Goal: Navigation & Orientation: Find specific page/section

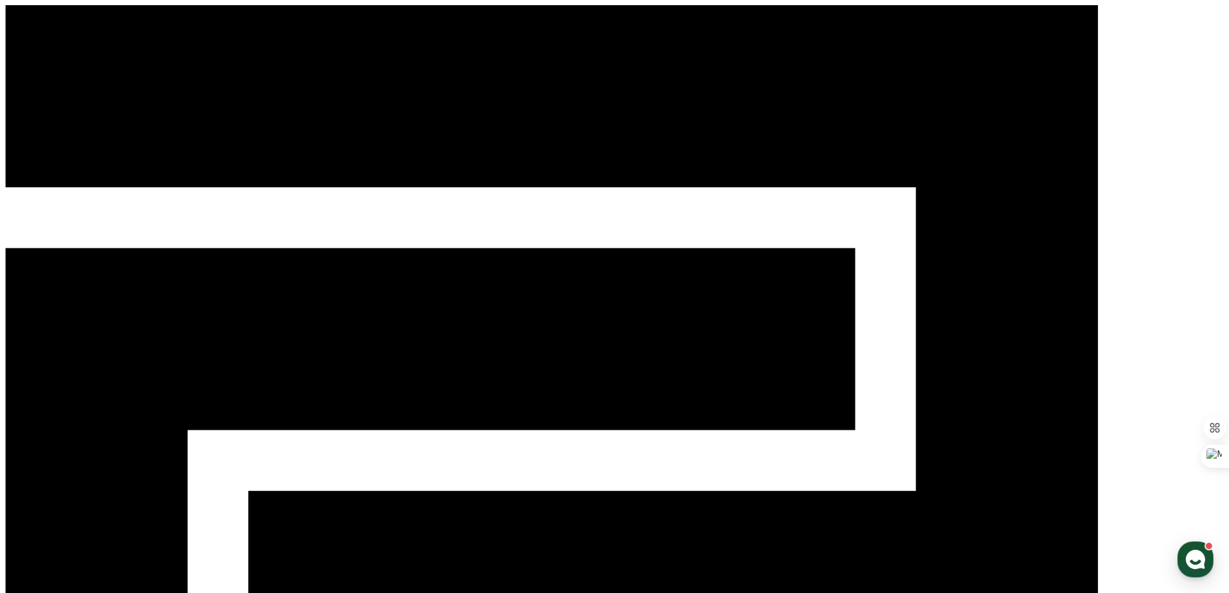
click at [1058, 21] on div "CReward" at bounding box center [614, 488] width 1218 height 967
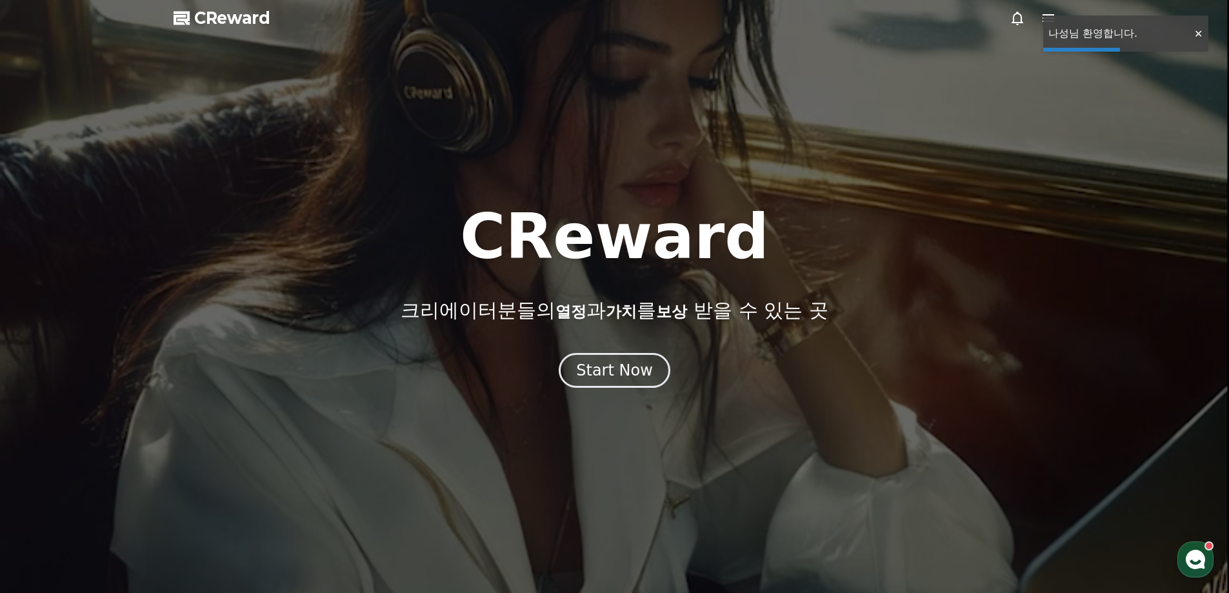
click at [1043, 22] on icon at bounding box center [1048, 18] width 12 height 8
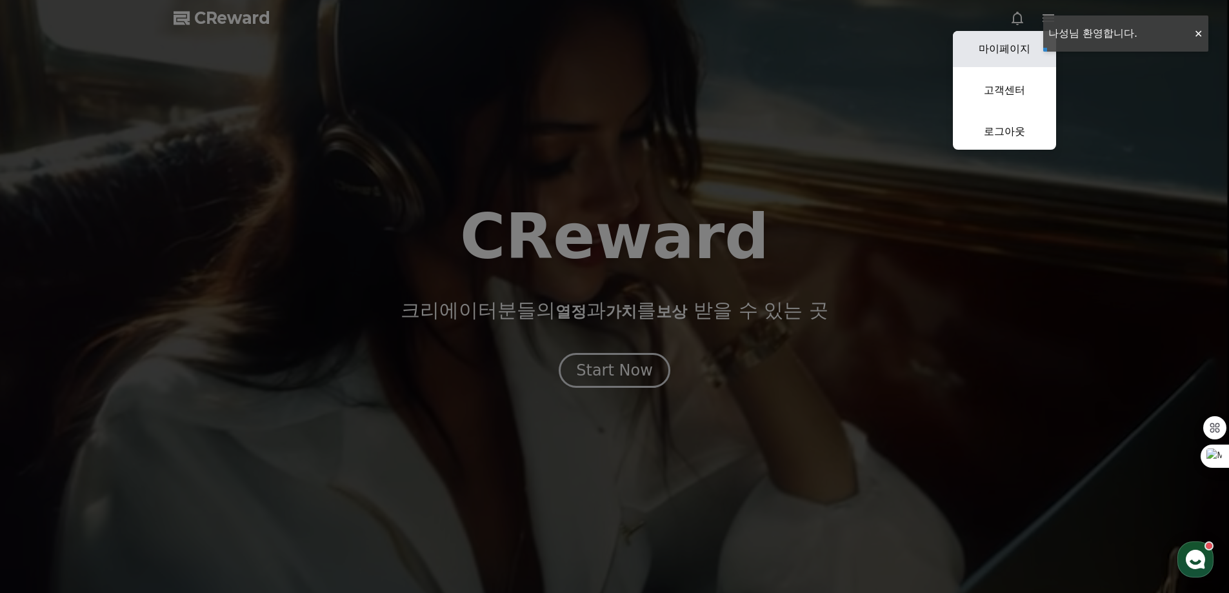
click at [1003, 57] on link "마이페이지" at bounding box center [1004, 49] width 103 height 36
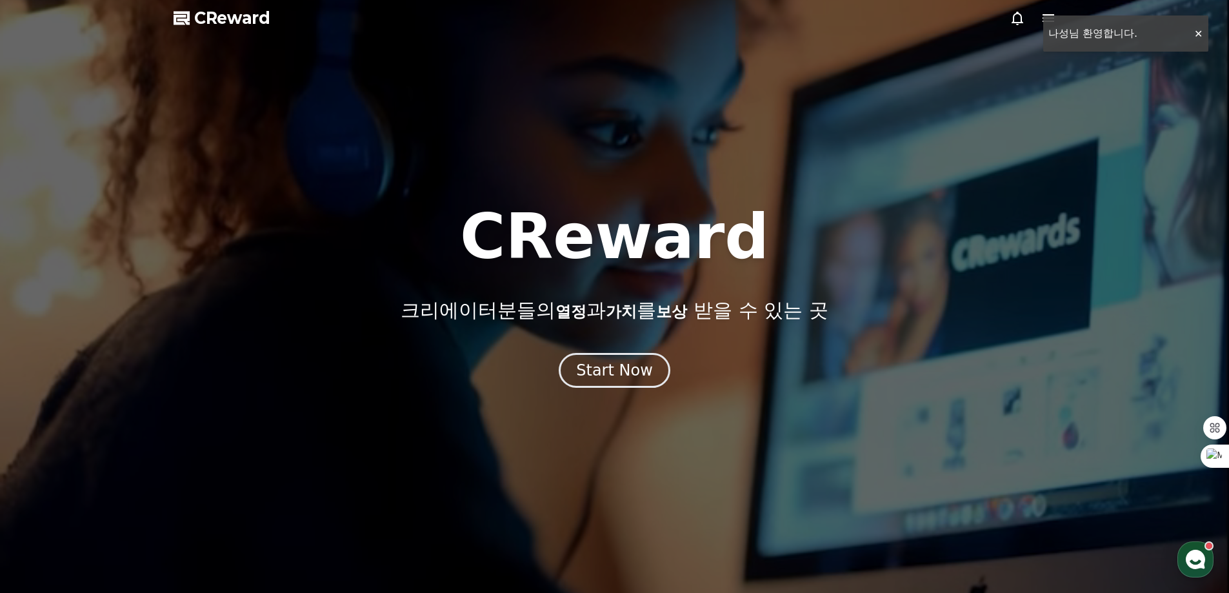
select select "**********"
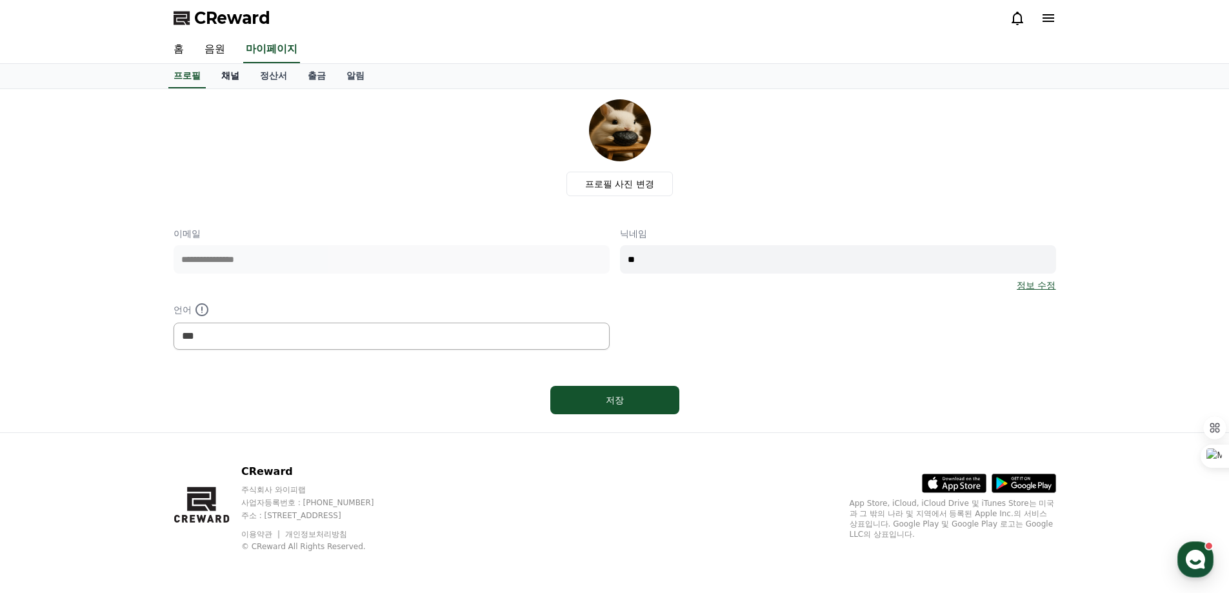
click at [236, 82] on link "채널" at bounding box center [230, 76] width 39 height 25
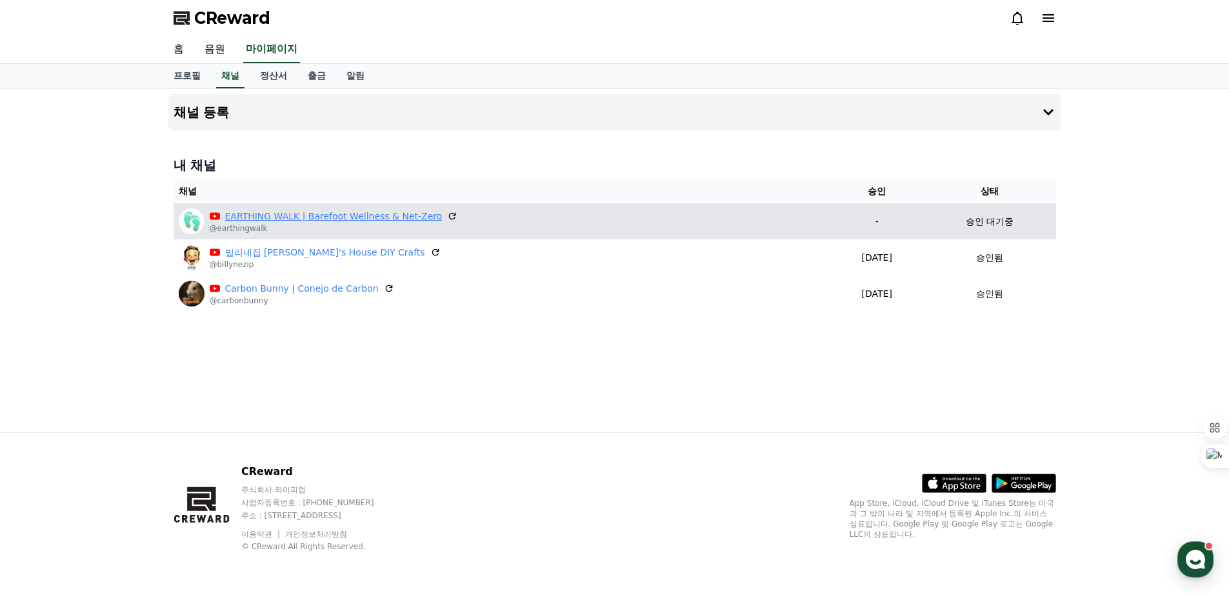
click at [321, 218] on link "EARTHING WALK | Barefoot Wellness & Net-Zero" at bounding box center [333, 217] width 217 height 14
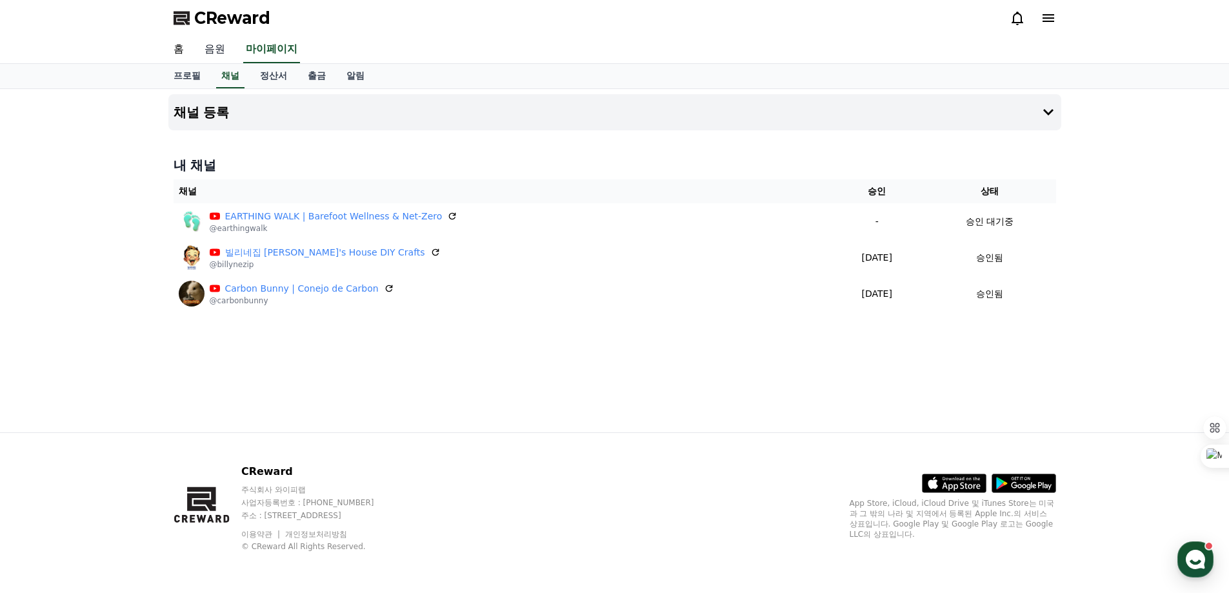
click at [215, 51] on link "음원" at bounding box center [214, 49] width 41 height 27
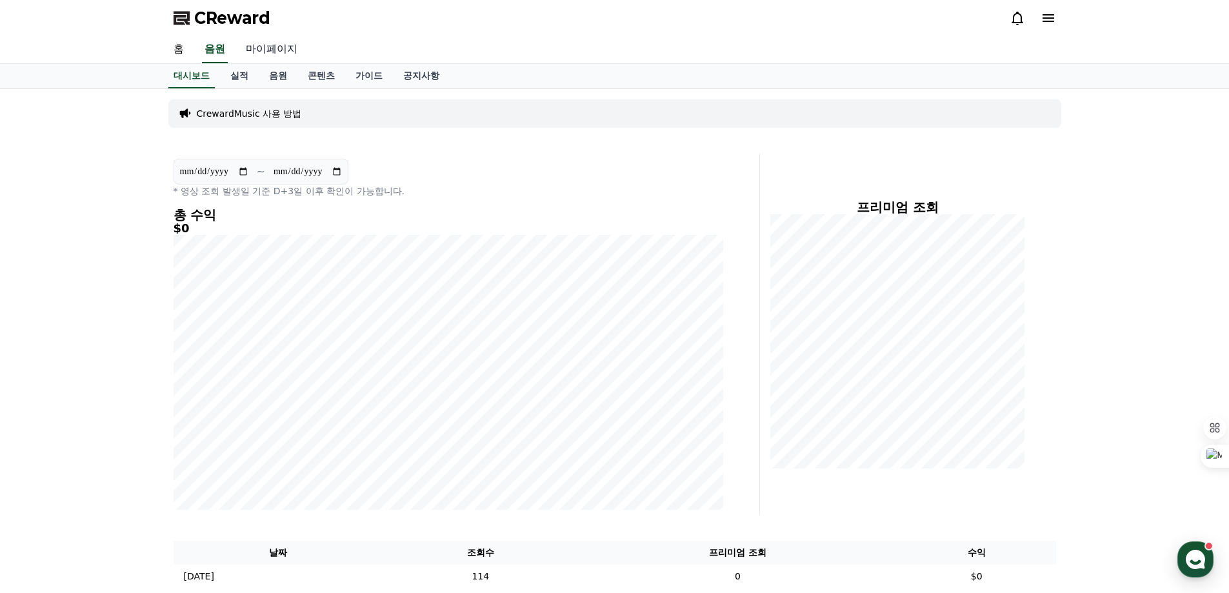
click at [269, 46] on link "마이페이지" at bounding box center [271, 49] width 72 height 27
select select "**********"
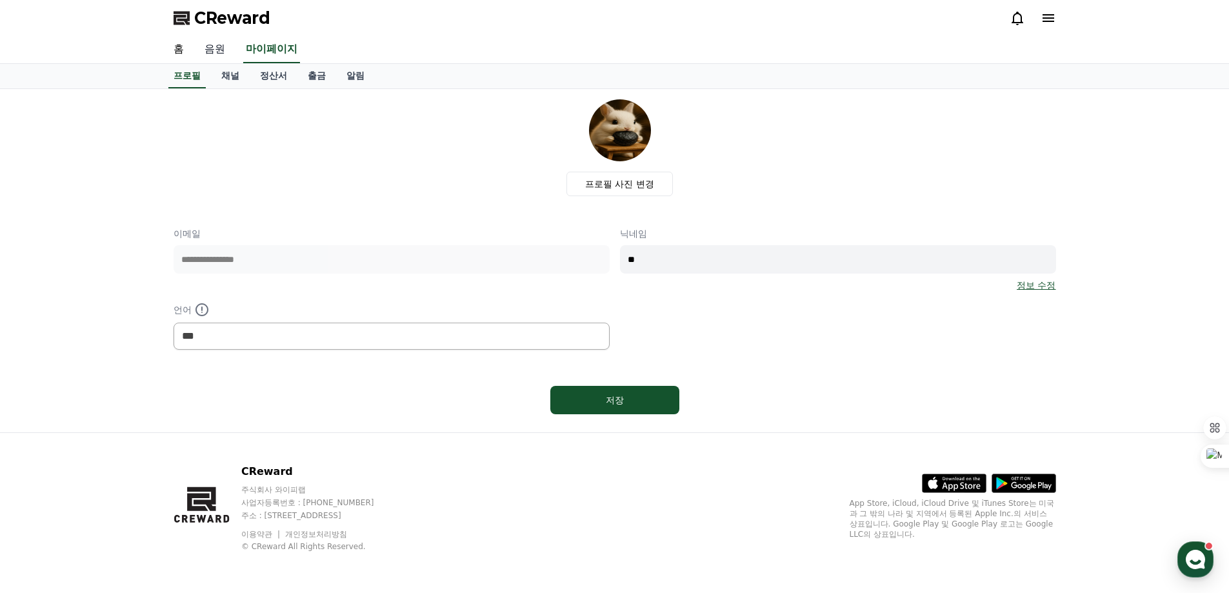
click at [224, 47] on link "음원" at bounding box center [214, 49] width 41 height 27
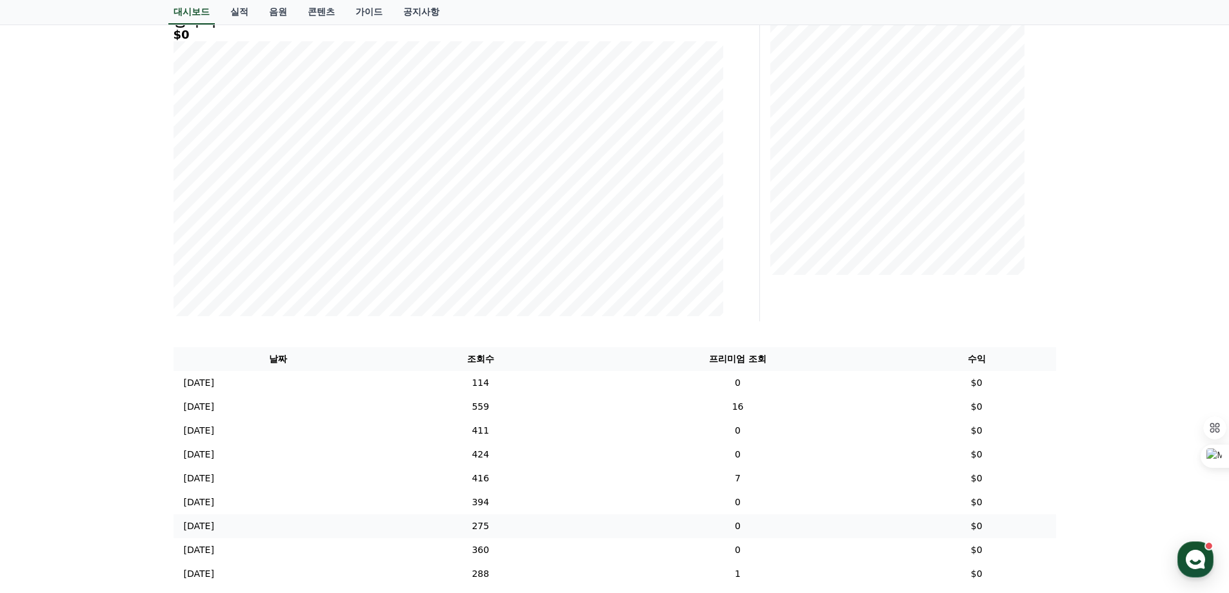
scroll to position [16, 0]
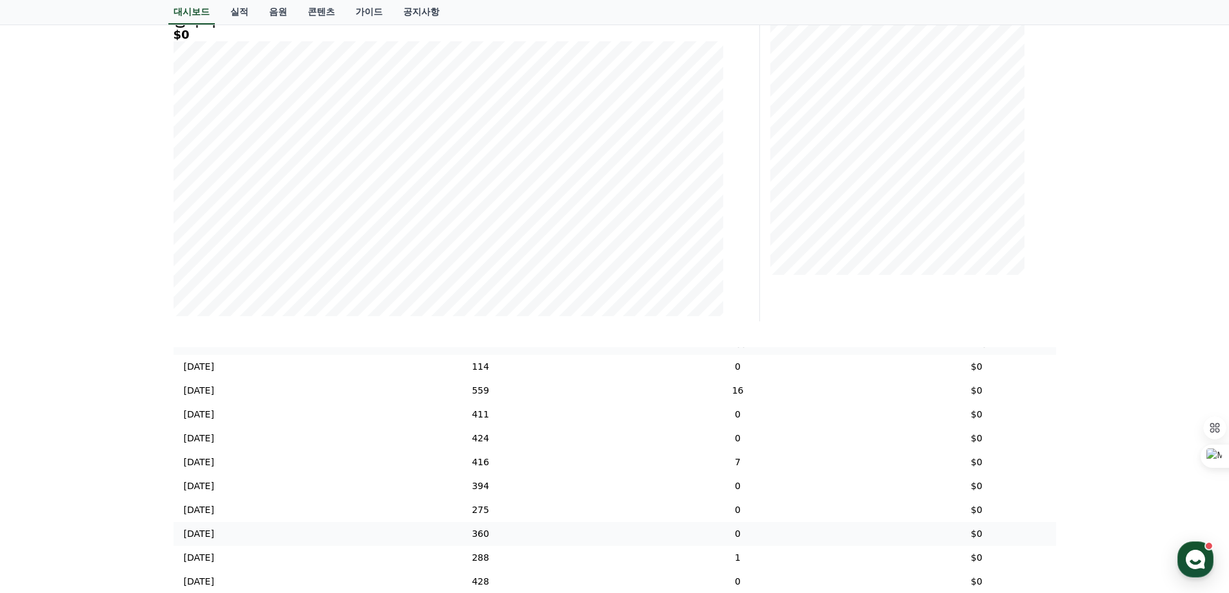
click at [713, 525] on td "0" at bounding box center [737, 534] width 319 height 24
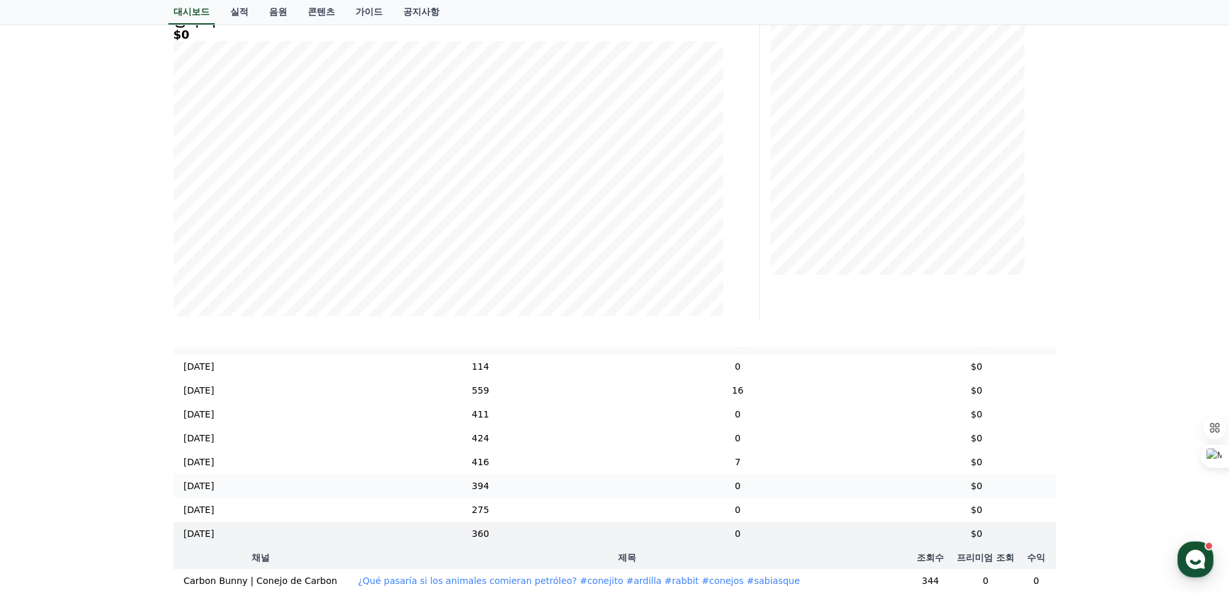
click at [910, 493] on td "$0" at bounding box center [976, 486] width 159 height 24
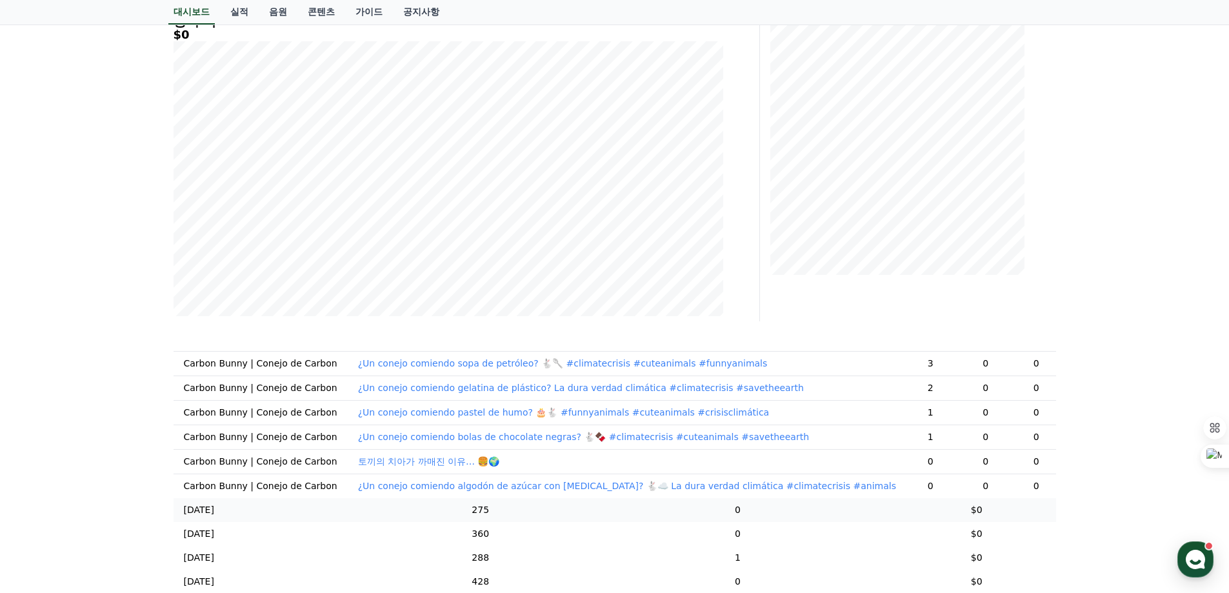
scroll to position [387, 0]
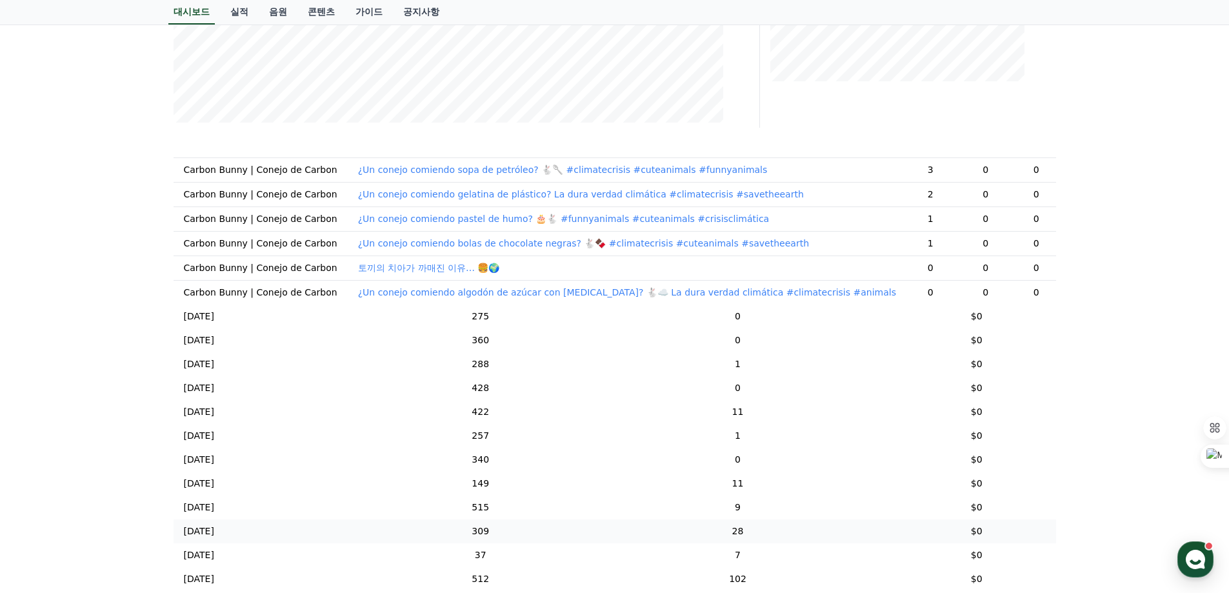
click at [969, 535] on td "$0" at bounding box center [976, 531] width 159 height 24
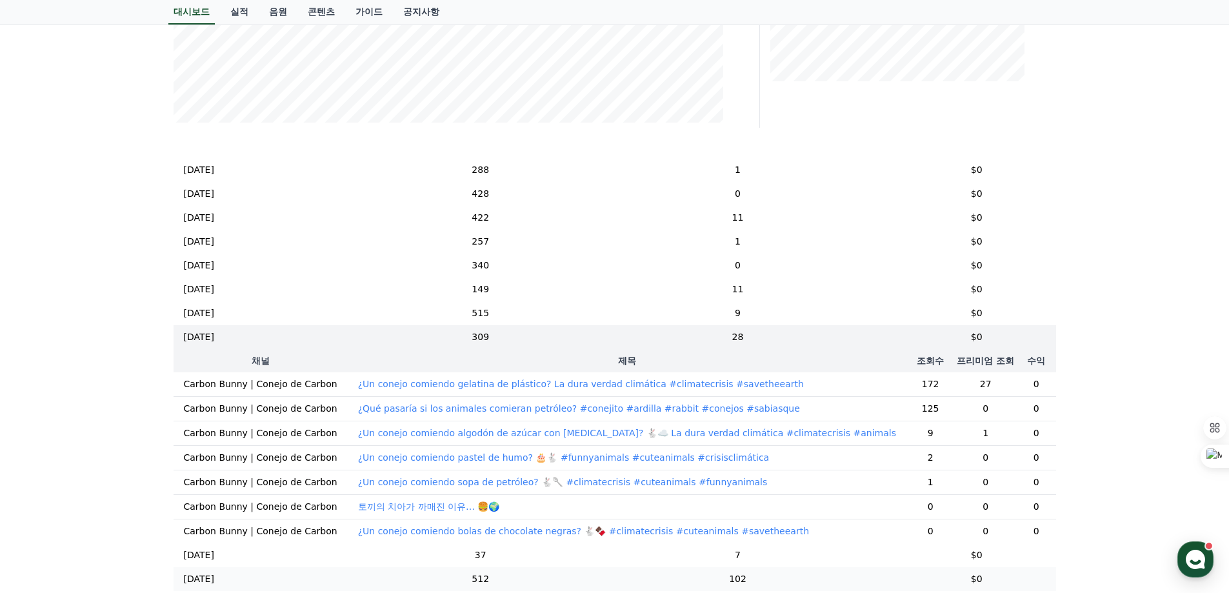
click at [960, 578] on td "$0" at bounding box center [976, 579] width 159 height 24
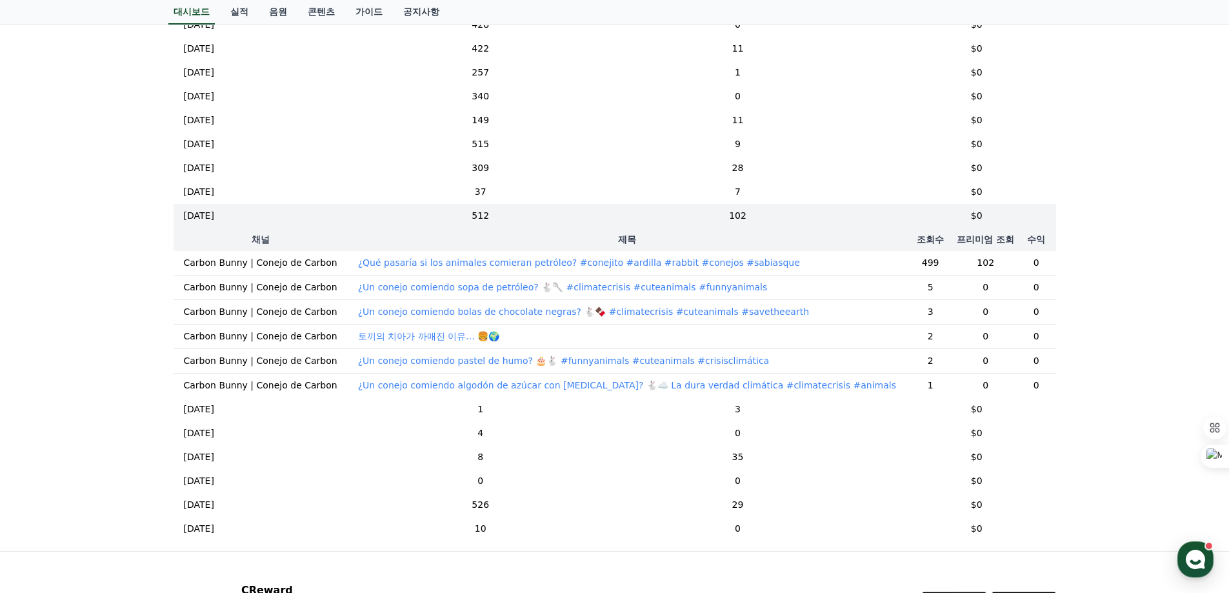
scroll to position [699, 0]
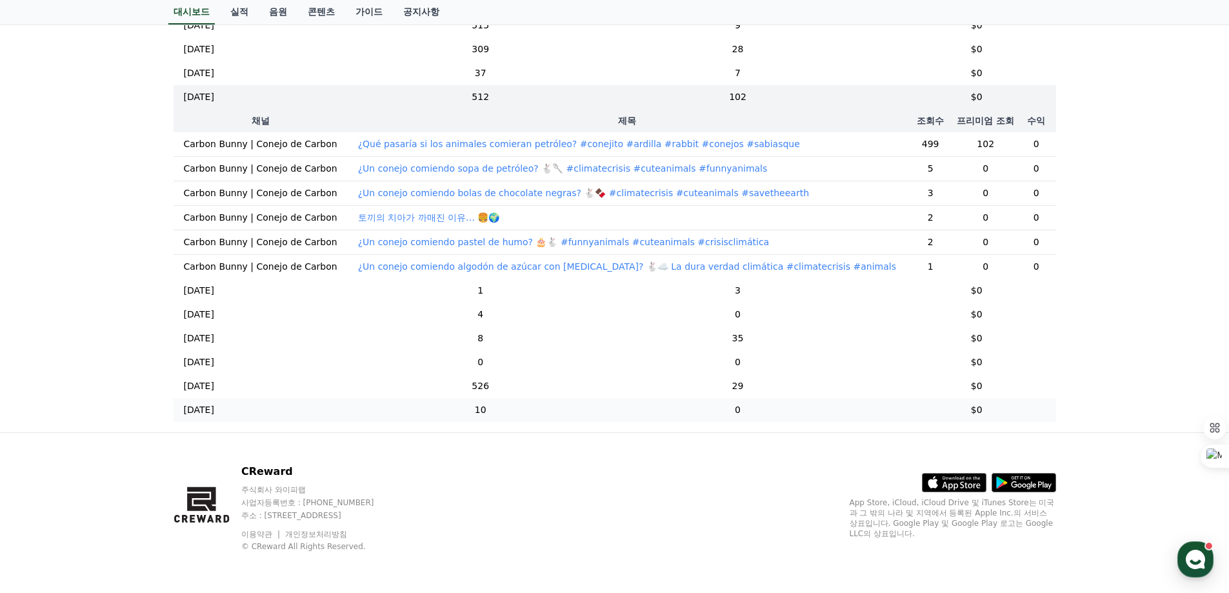
click at [942, 398] on td "$0" at bounding box center [976, 410] width 159 height 24
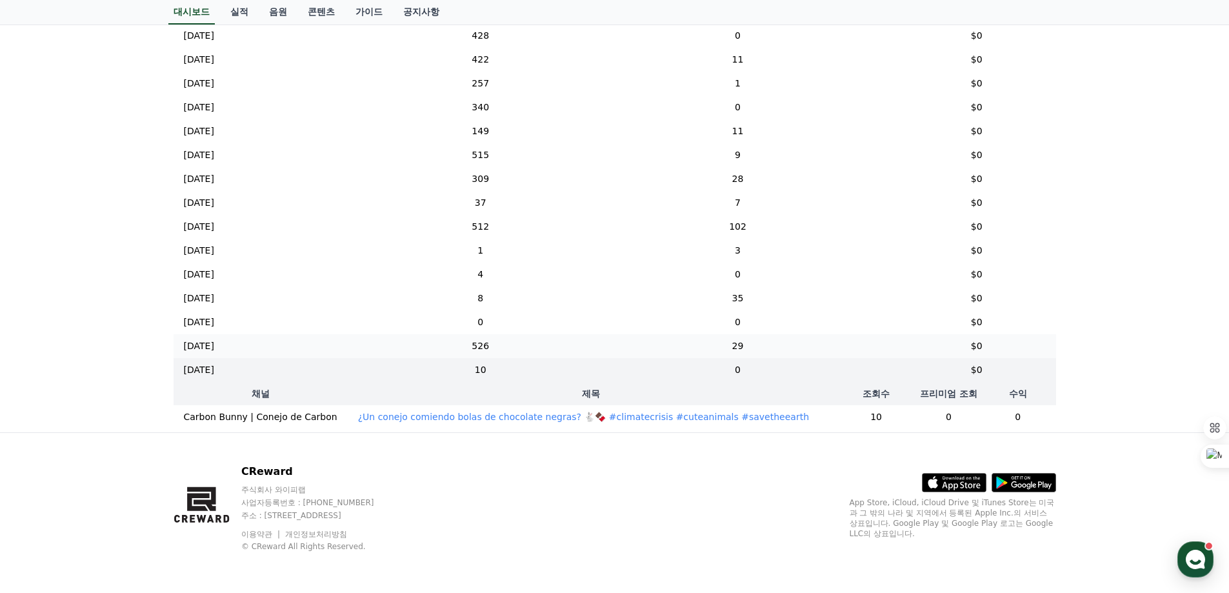
scroll to position [97, 0]
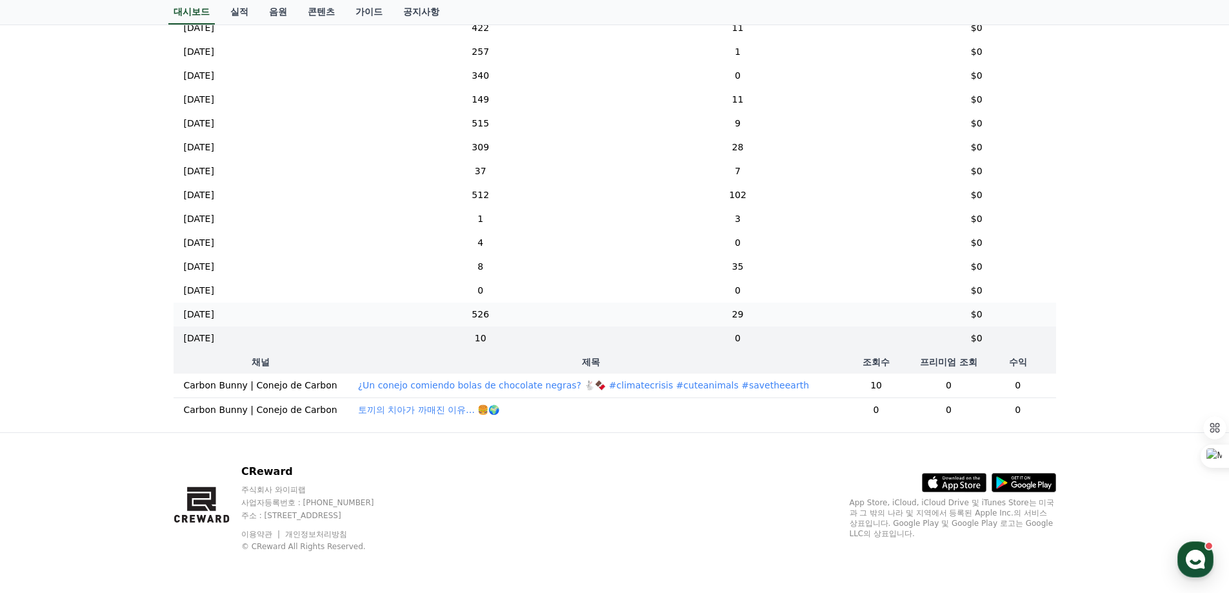
click at [960, 308] on td "$0" at bounding box center [976, 314] width 159 height 24
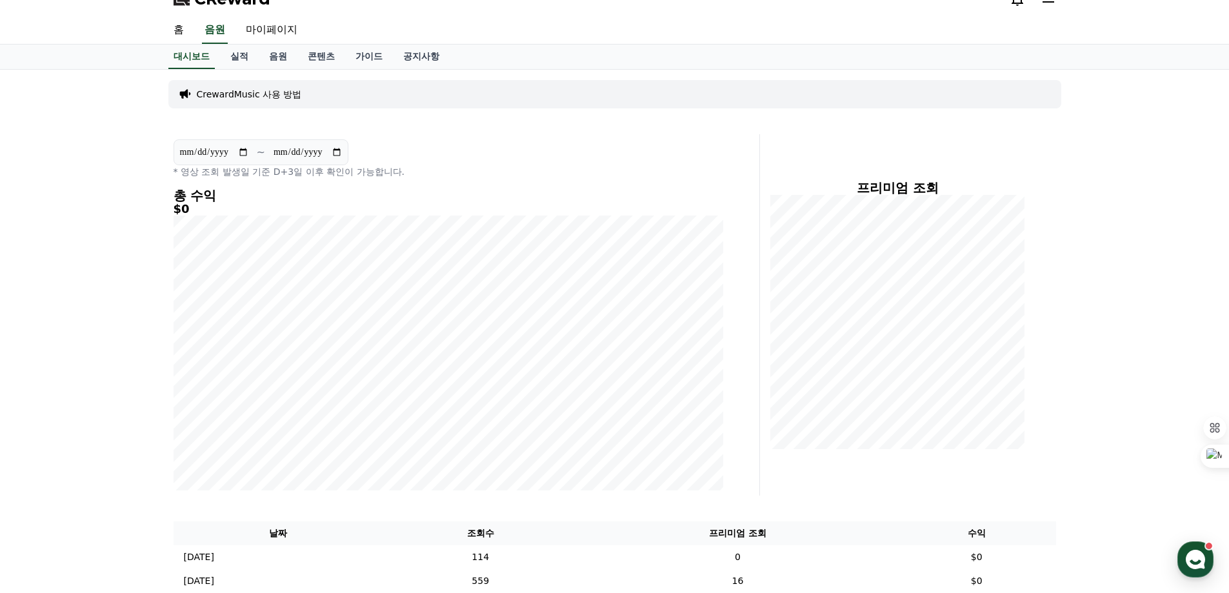
scroll to position [0, 0]
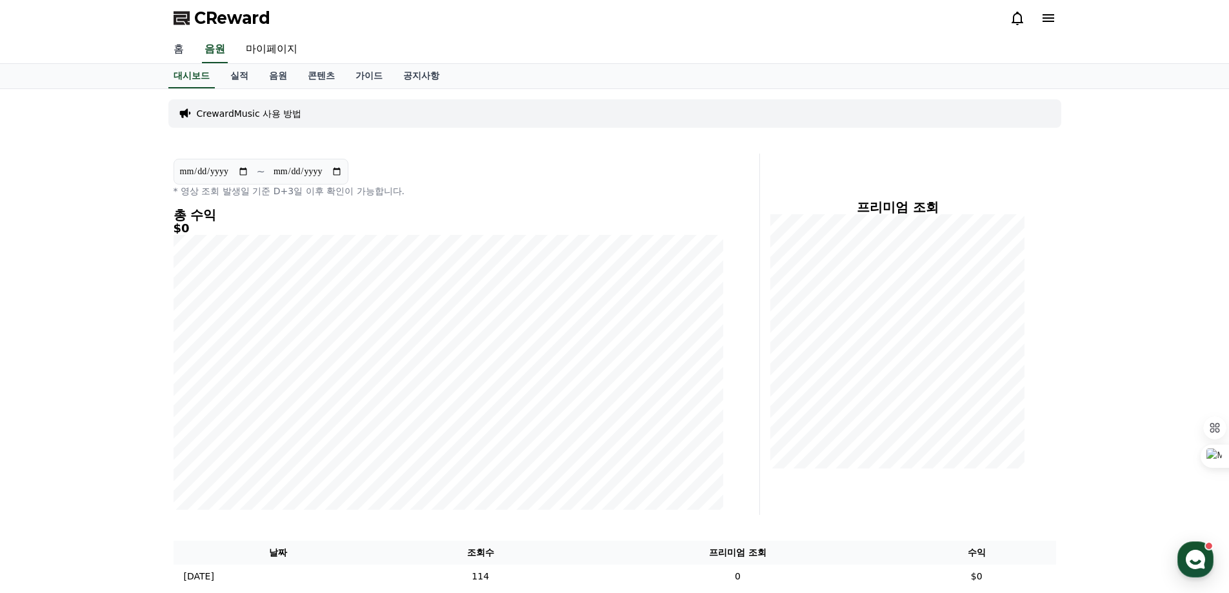
click at [186, 48] on link "홈" at bounding box center [178, 49] width 31 height 27
click at [273, 74] on link "음원" at bounding box center [278, 76] width 39 height 25
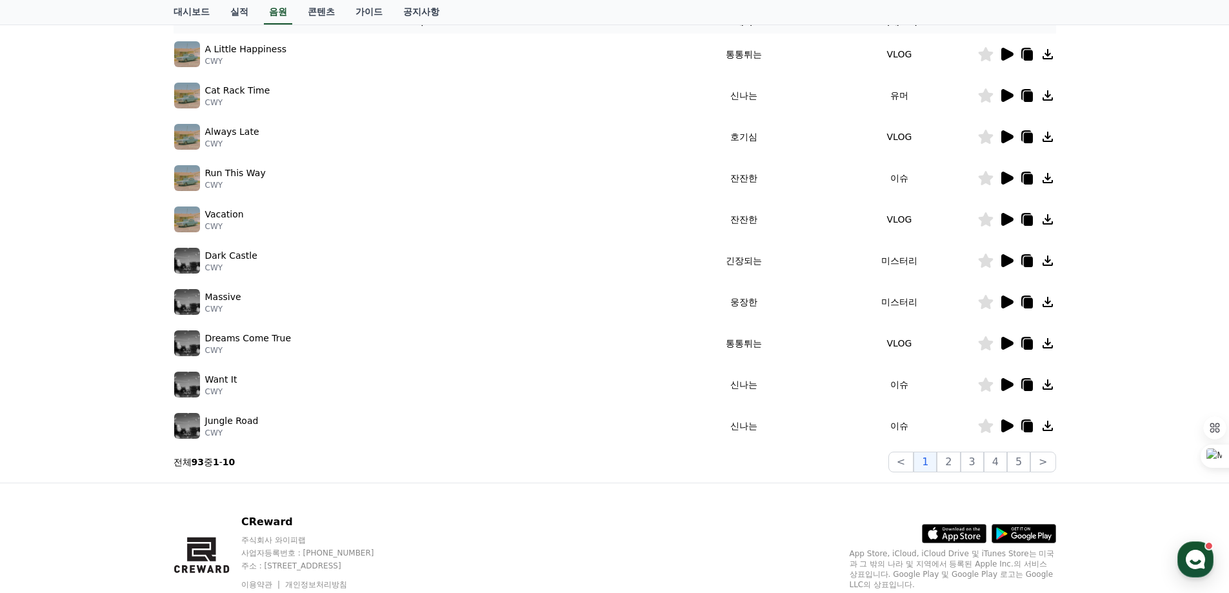
scroll to position [281, 0]
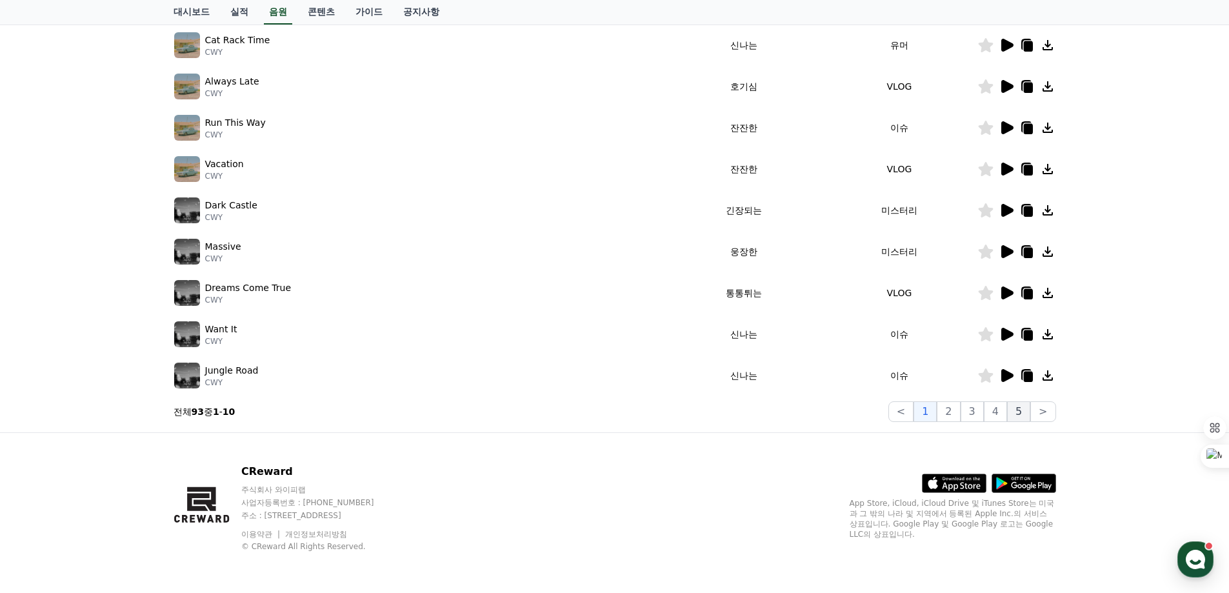
click at [1016, 411] on button "5" at bounding box center [1018, 411] width 23 height 21
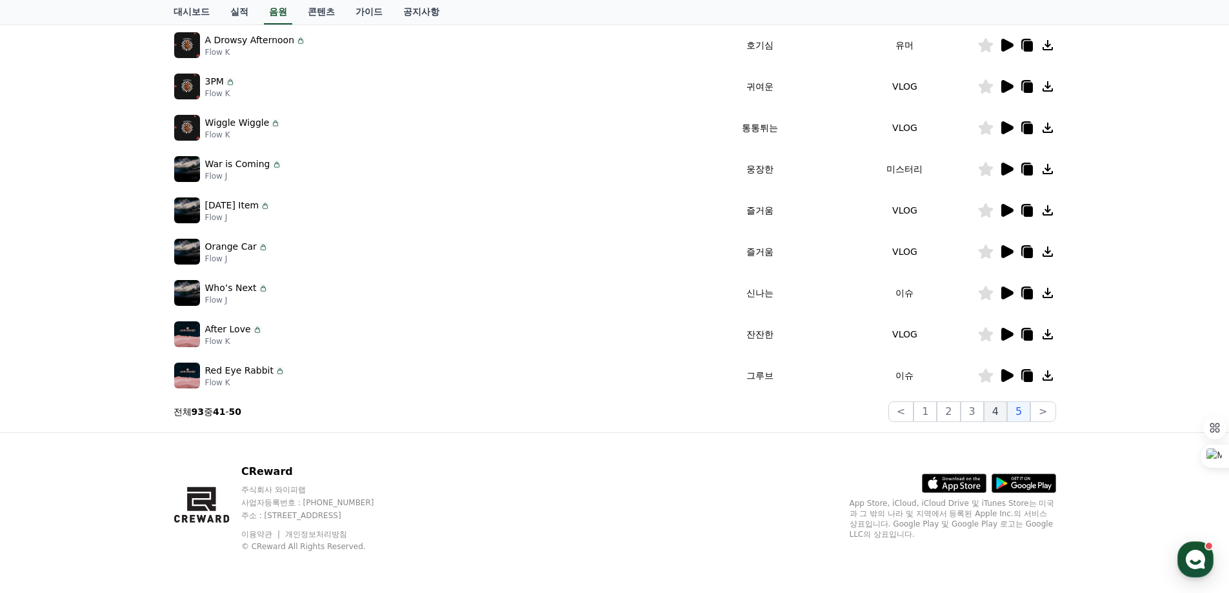
click at [1000, 414] on button "4" at bounding box center [994, 411] width 23 height 21
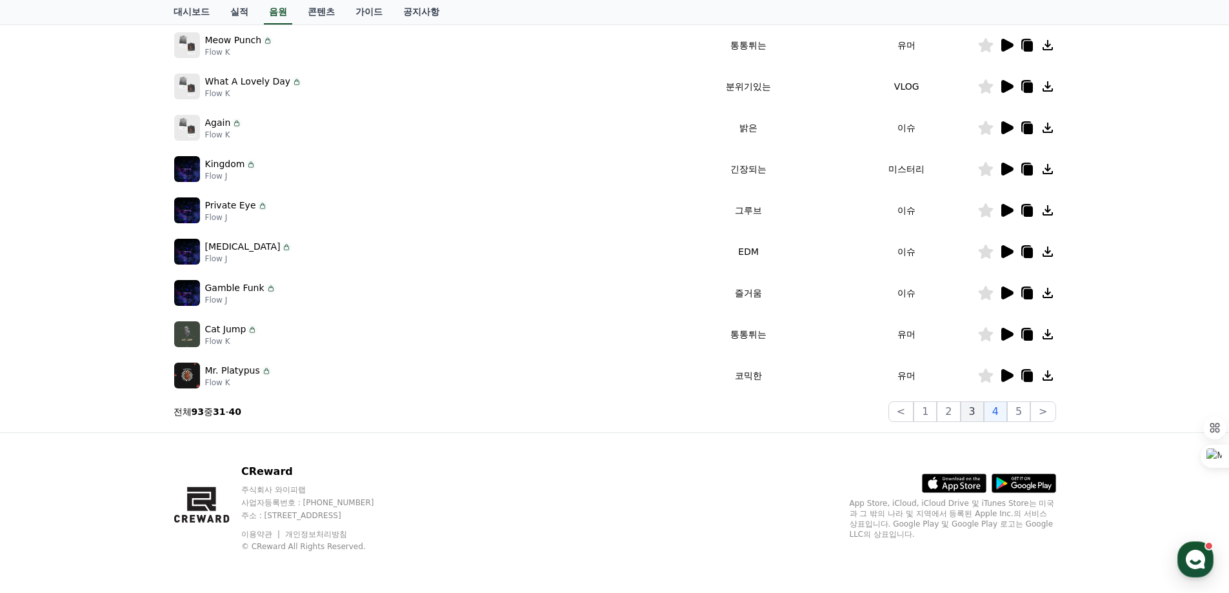
click at [964, 419] on button "3" at bounding box center [971, 411] width 23 height 21
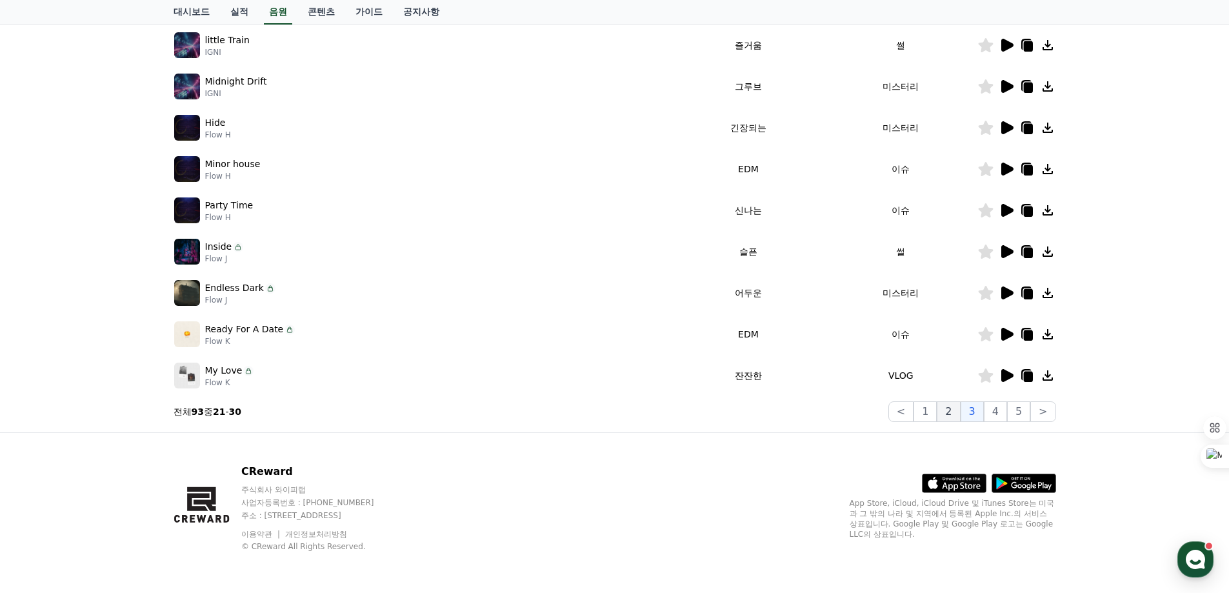
click at [945, 415] on button "2" at bounding box center [947, 411] width 23 height 21
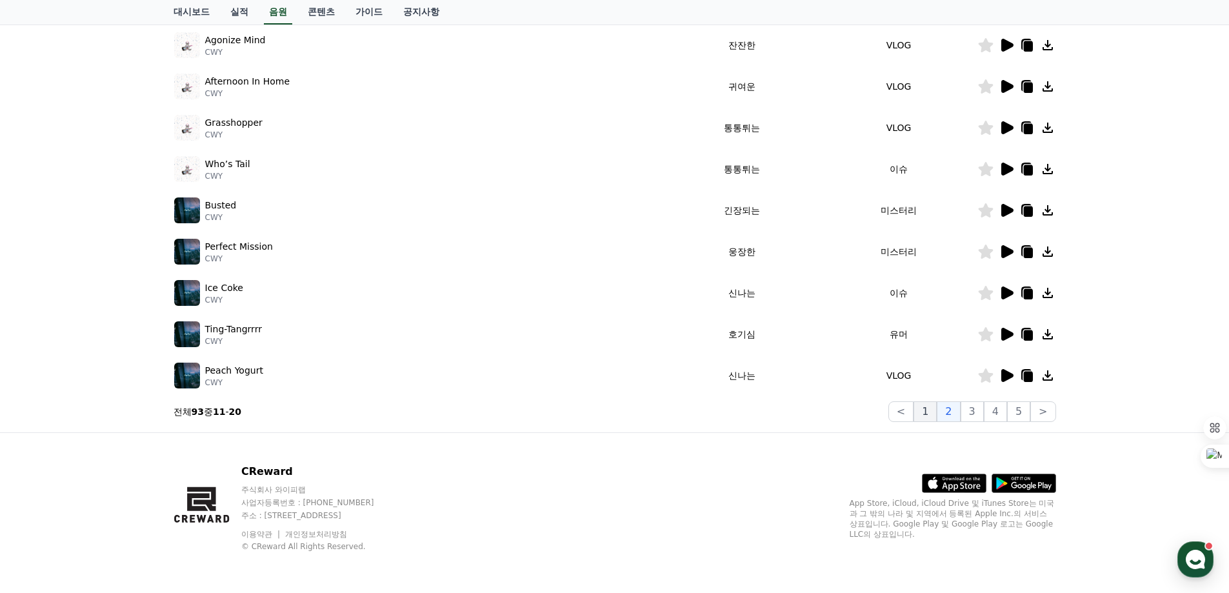
click at [924, 415] on button "1" at bounding box center [924, 411] width 23 height 21
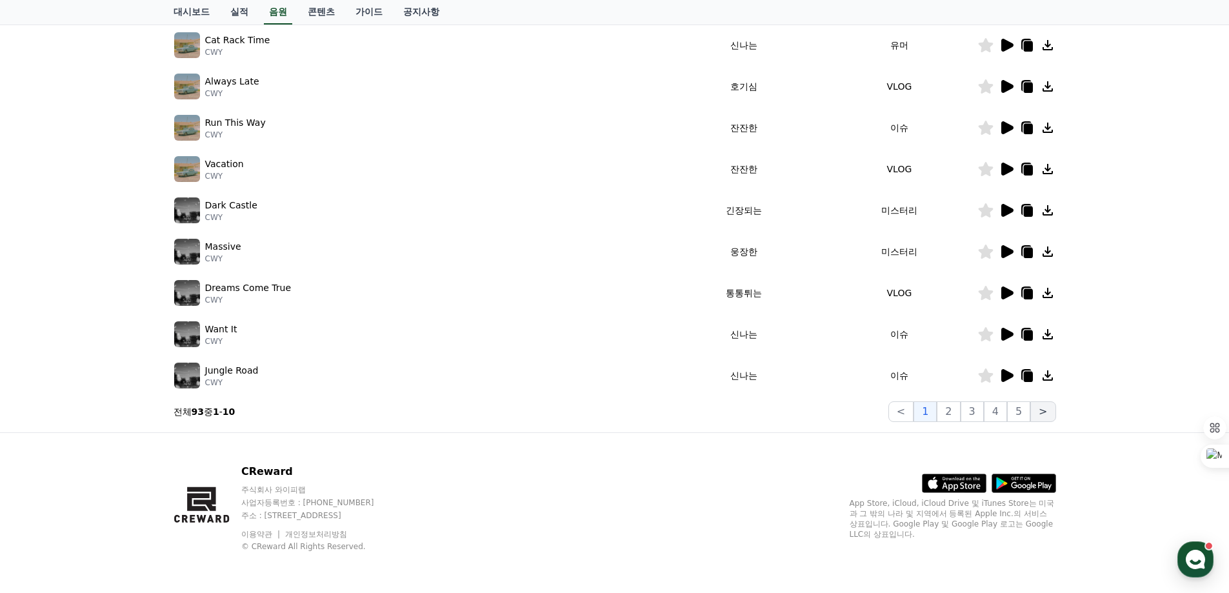
click at [1051, 408] on button ">" at bounding box center [1042, 411] width 25 height 21
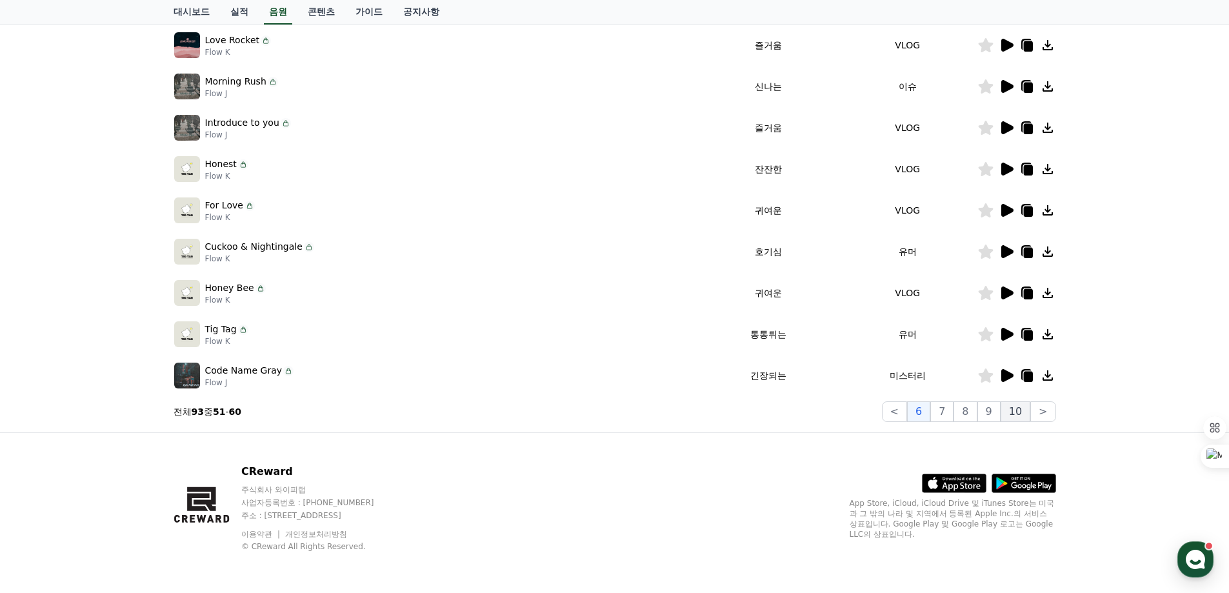
click at [1016, 415] on button "10" at bounding box center [1015, 411] width 30 height 21
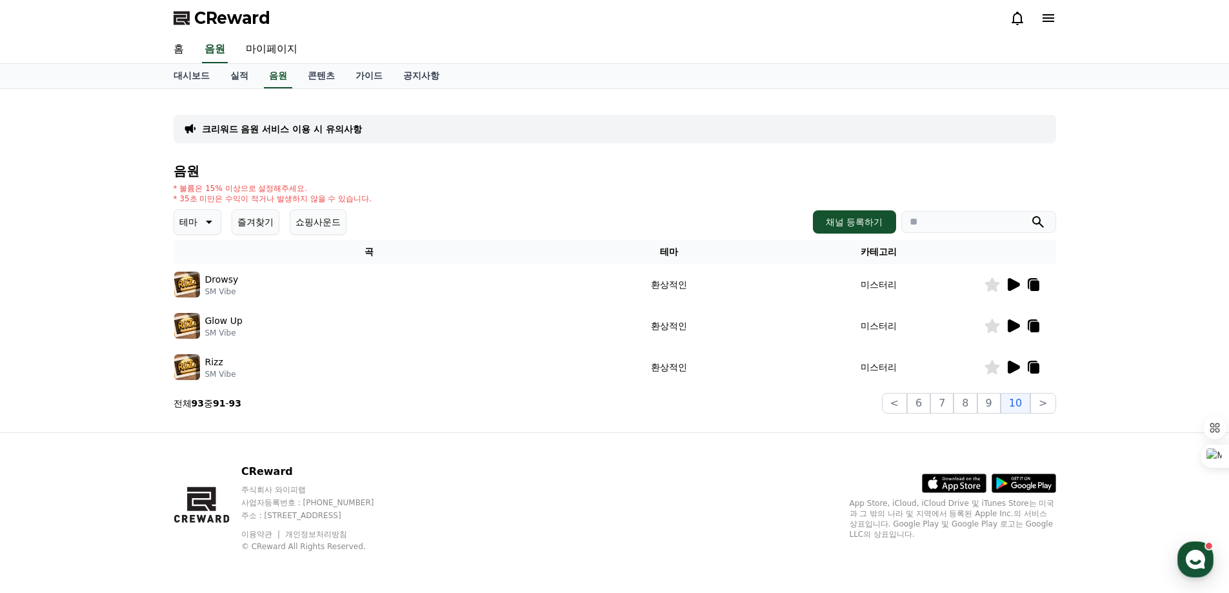
click at [222, 19] on span "CReward" at bounding box center [232, 18] width 76 height 21
